Goal: Information Seeking & Learning: Learn about a topic

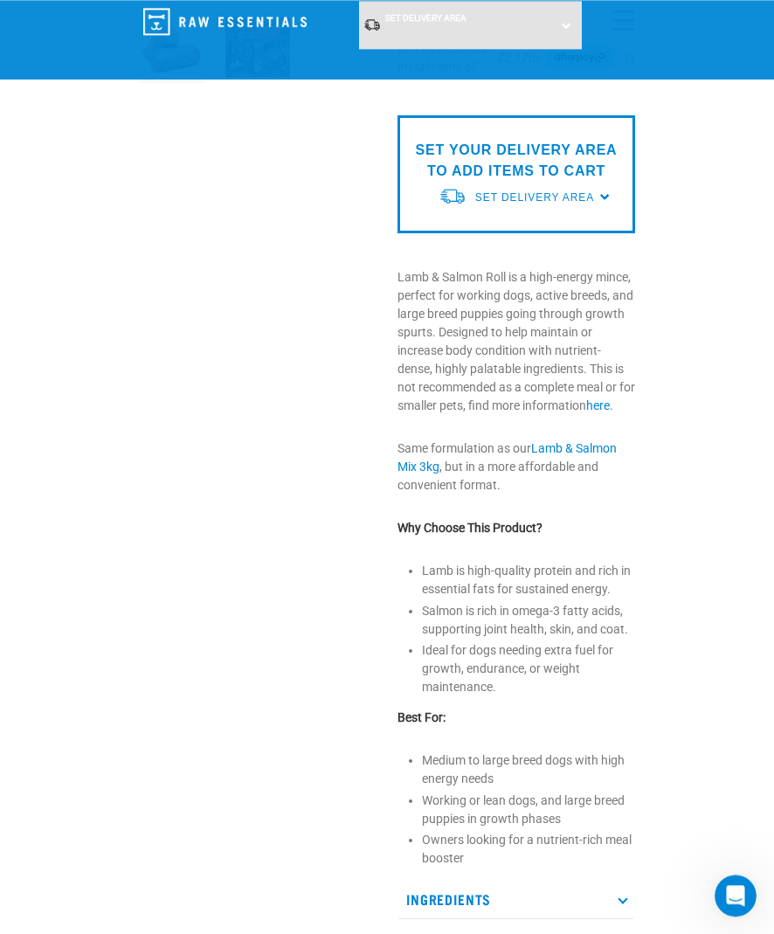
scroll to position [363, 0]
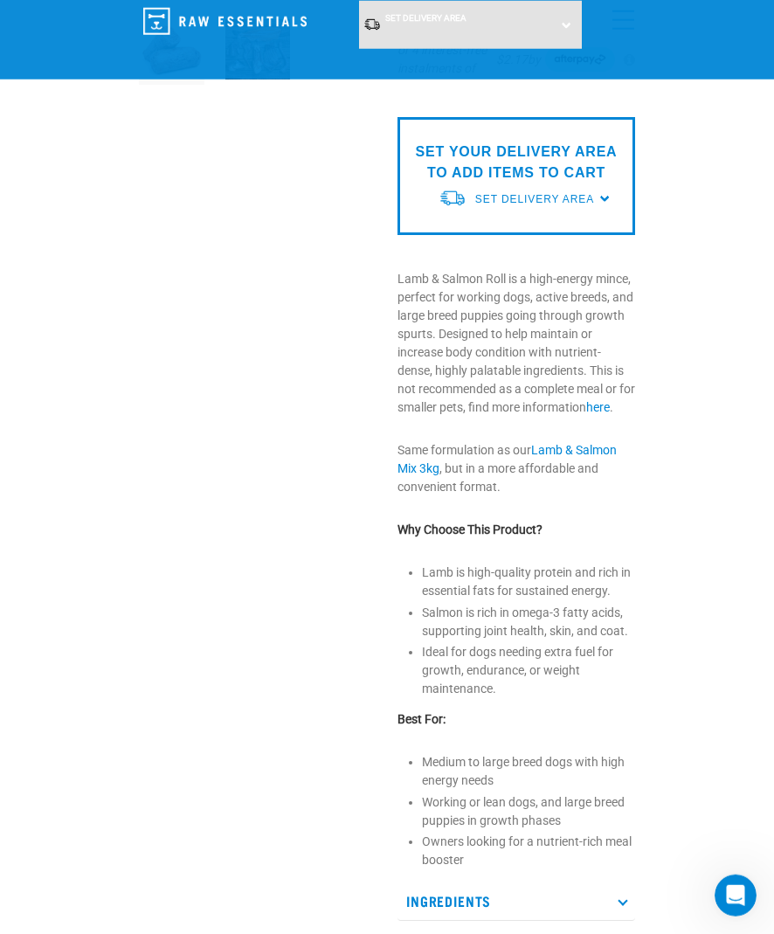
click at [586, 414] on link "here" at bounding box center [598, 407] width 24 height 14
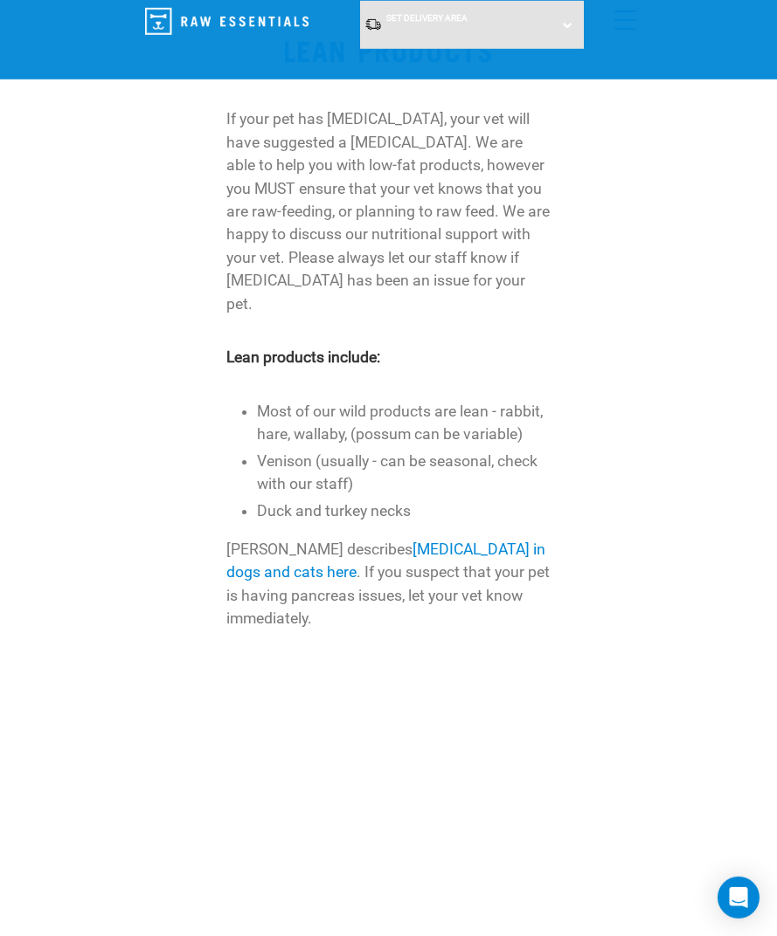
scroll to position [1197, 0]
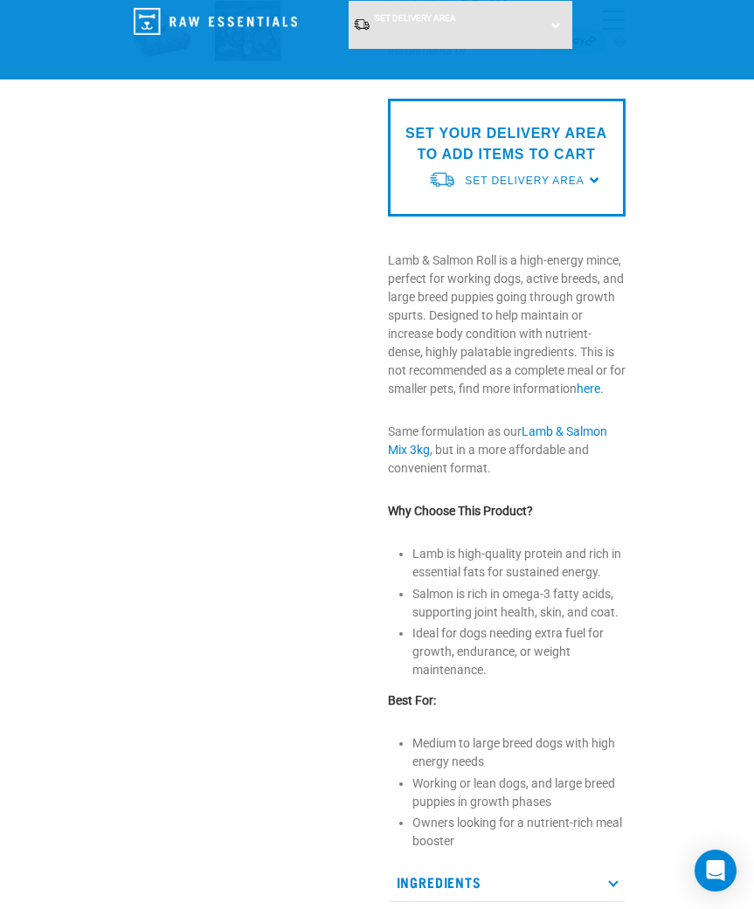
click at [742, 245] on div "Start your pet’s raw journey today – take our quick pet questionnaire. Delivery…" at bounding box center [377, 497] width 754 height 1759
